Goal: Task Accomplishment & Management: Use online tool/utility

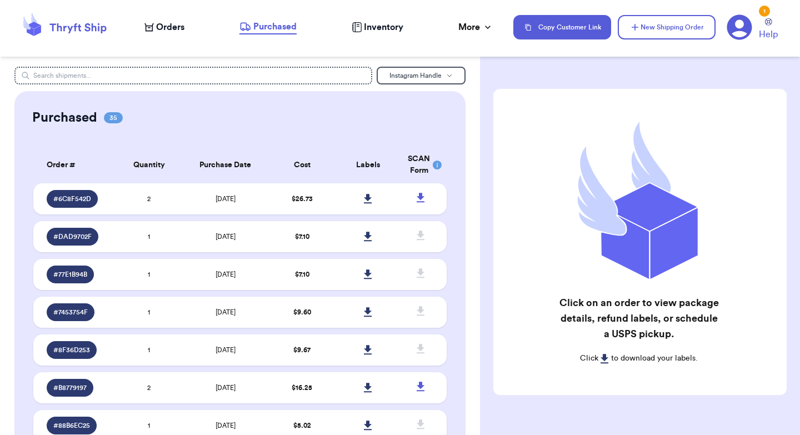
click at [163, 36] on nav "Orders Purchased Inventory More Stats Completed Orders Payments Payouts Copy Cu…" at bounding box center [466, 27] width 666 height 37
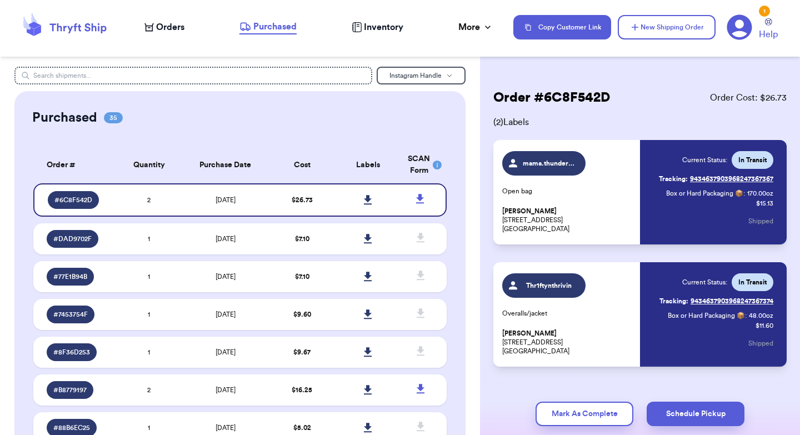
click at [170, 21] on span "Orders" at bounding box center [170, 27] width 28 height 13
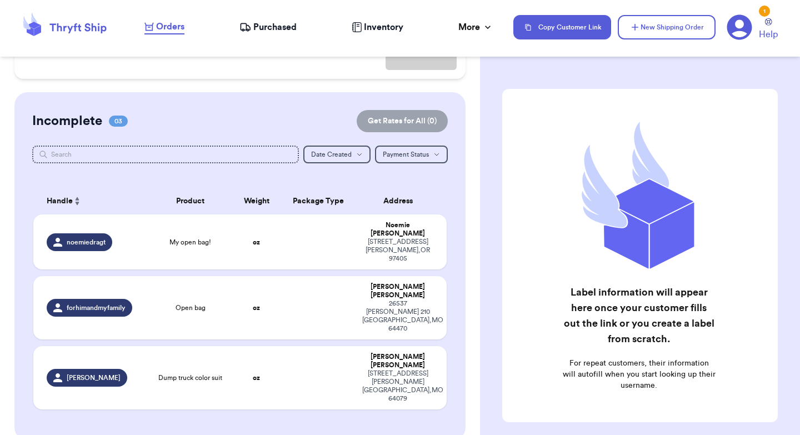
scroll to position [225, 0]
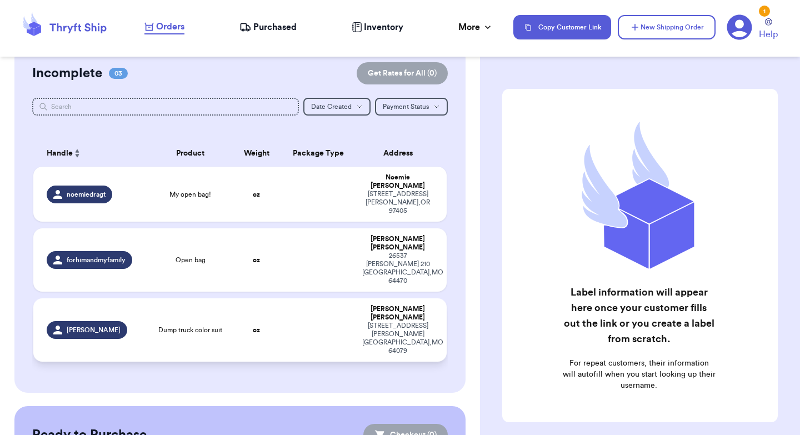
click at [288, 298] on td at bounding box center [318, 329] width 74 height 63
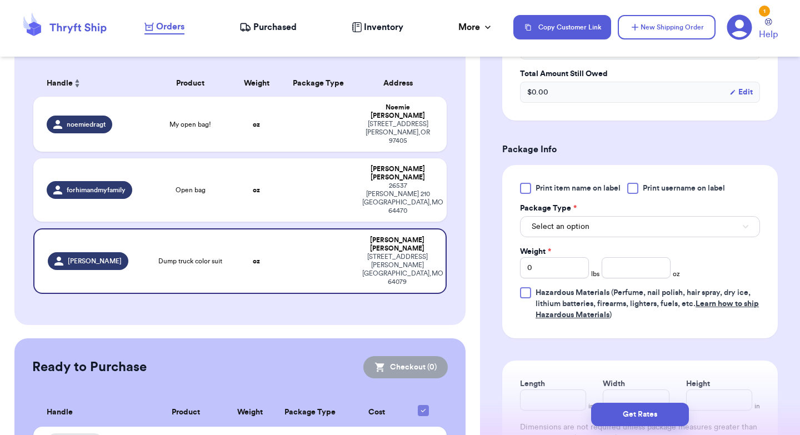
scroll to position [395, 0]
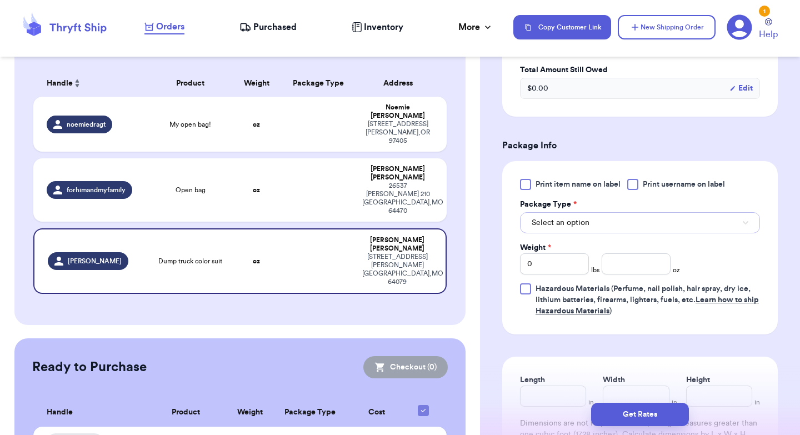
click at [574, 223] on span "Select an option" at bounding box center [561, 222] width 58 height 11
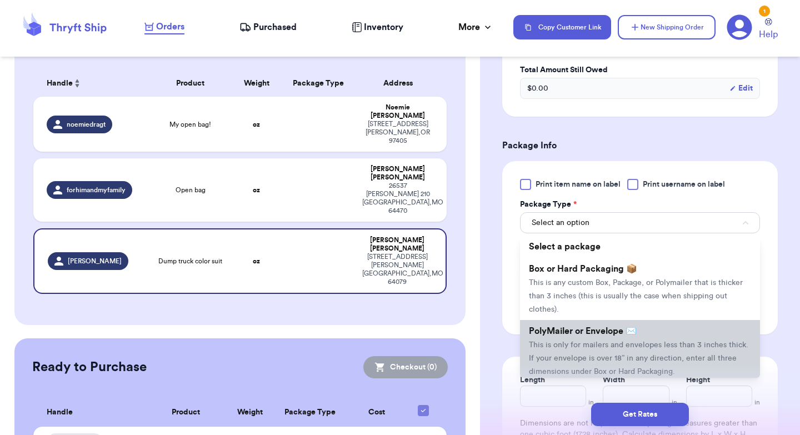
click at [565, 349] on span "This is only for mailers and envelopes less than 3 inches thick. If your envelo…" at bounding box center [638, 358] width 219 height 34
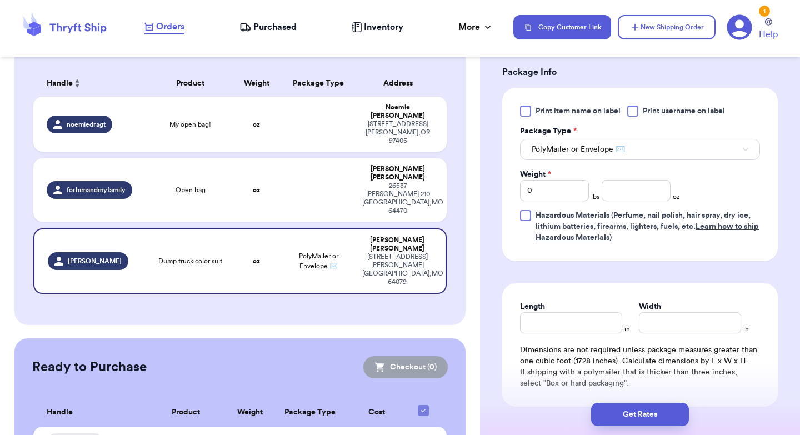
scroll to position [470, 0]
click at [558, 325] on input "Length" at bounding box center [571, 320] width 102 height 21
type input "9"
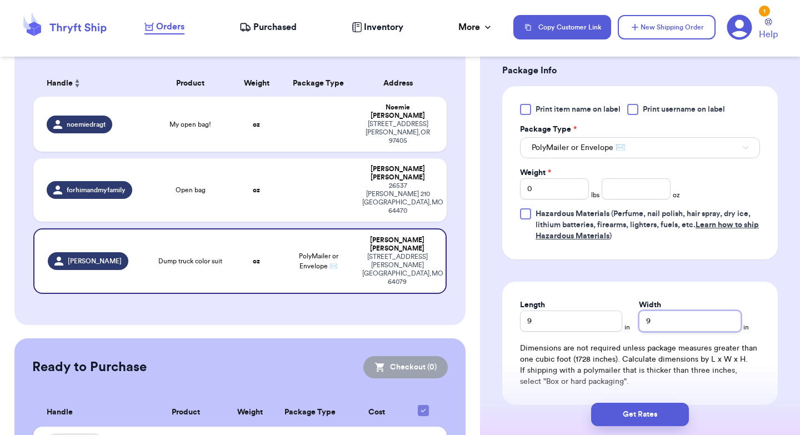
type input "9"
click at [633, 189] on input "number" at bounding box center [636, 188] width 69 height 21
type input "7"
click at [632, 410] on button "Get Rates" at bounding box center [640, 414] width 98 height 23
